Goal: Information Seeking & Learning: Understand process/instructions

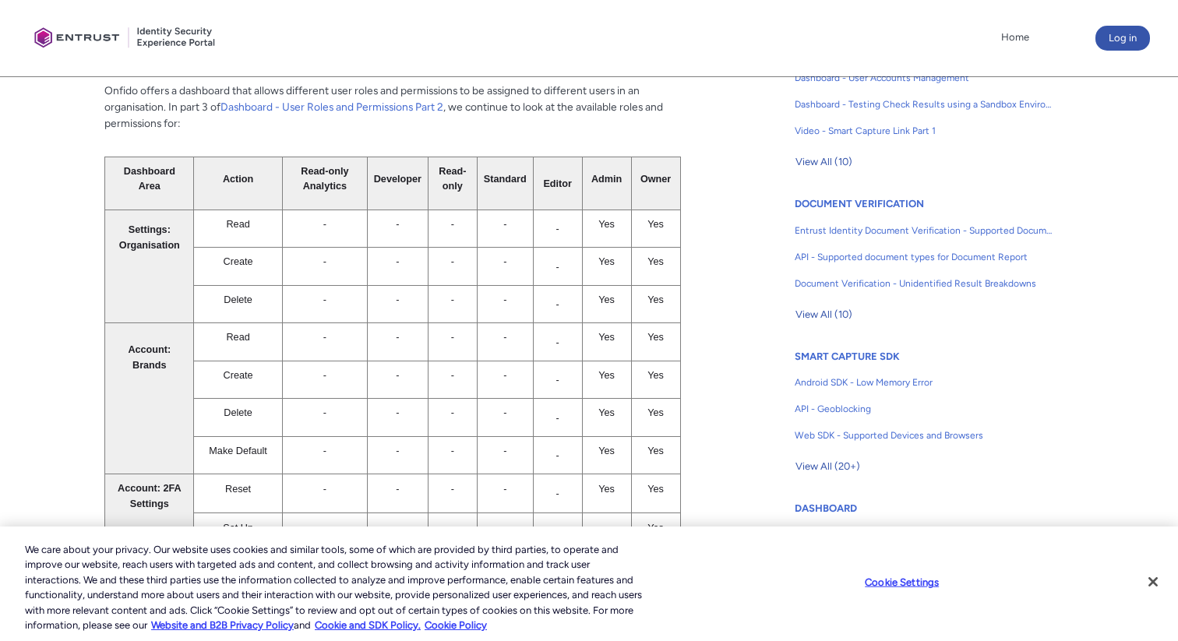
scroll to position [248, 0]
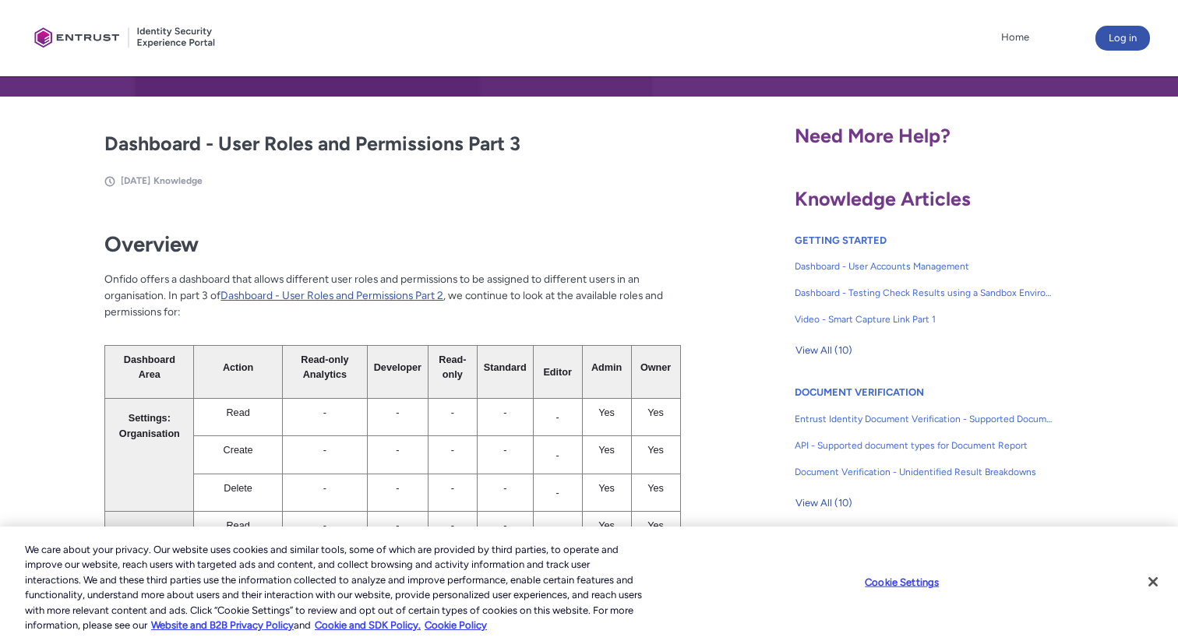
click at [339, 295] on link "Dashboard - User Roles and Permissions Part 2" at bounding box center [332, 295] width 223 height 12
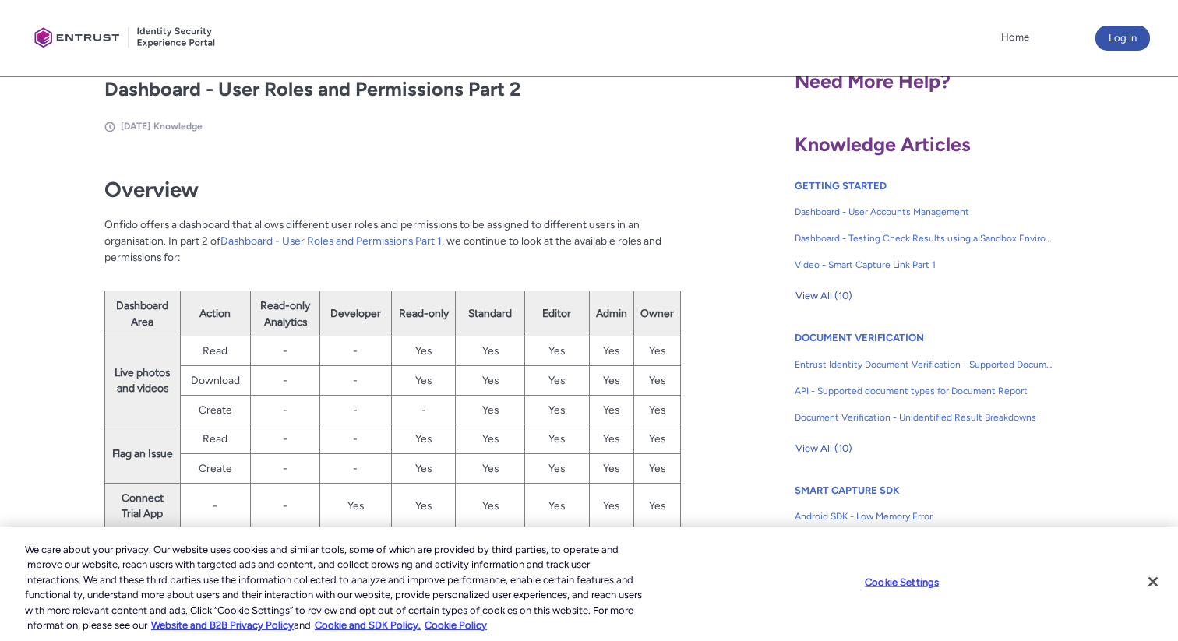
scroll to position [270, 0]
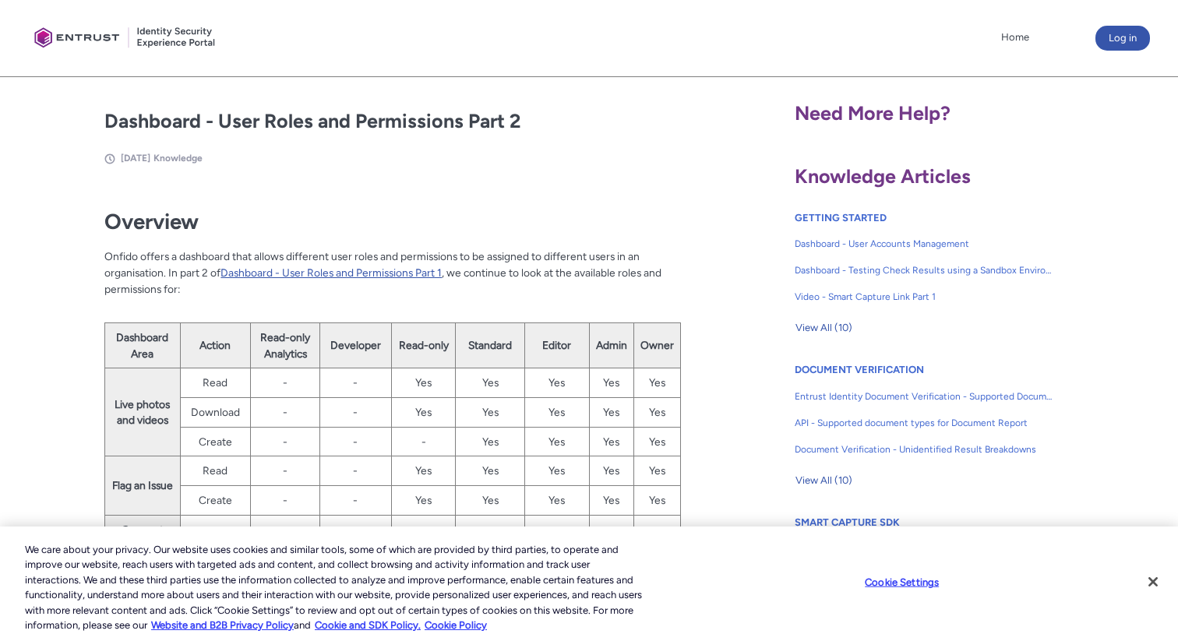
click at [380, 274] on link "Dashboard - User Roles and Permissions Part 1" at bounding box center [331, 272] width 221 height 12
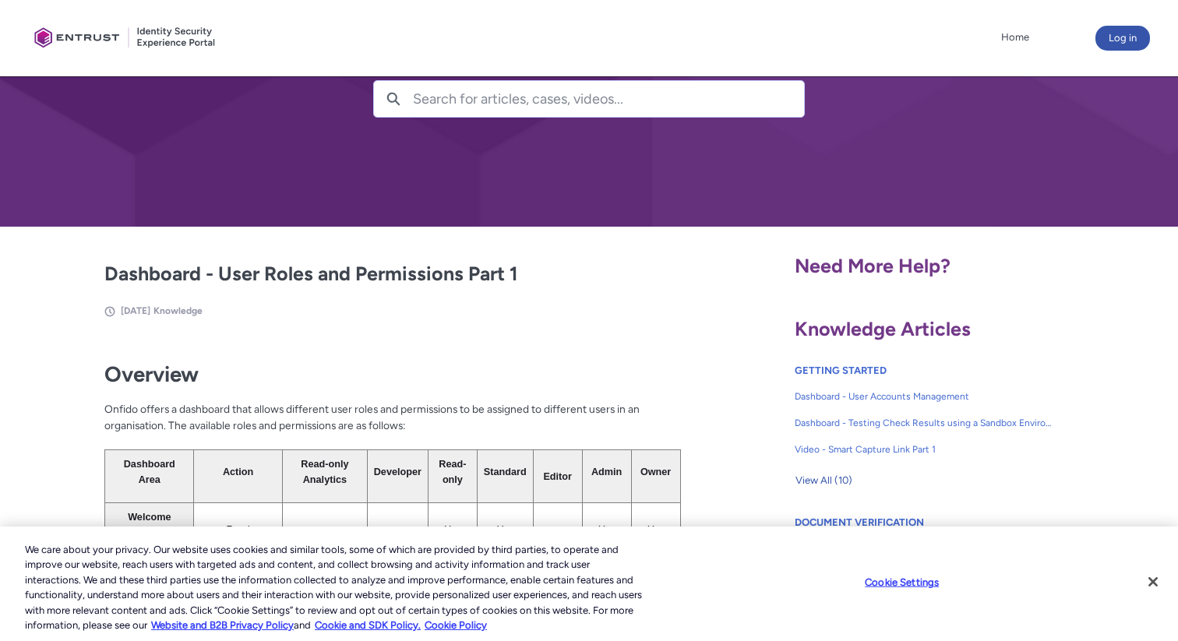
scroll to position [110, 0]
